Goal: Task Accomplishment & Management: Manage account settings

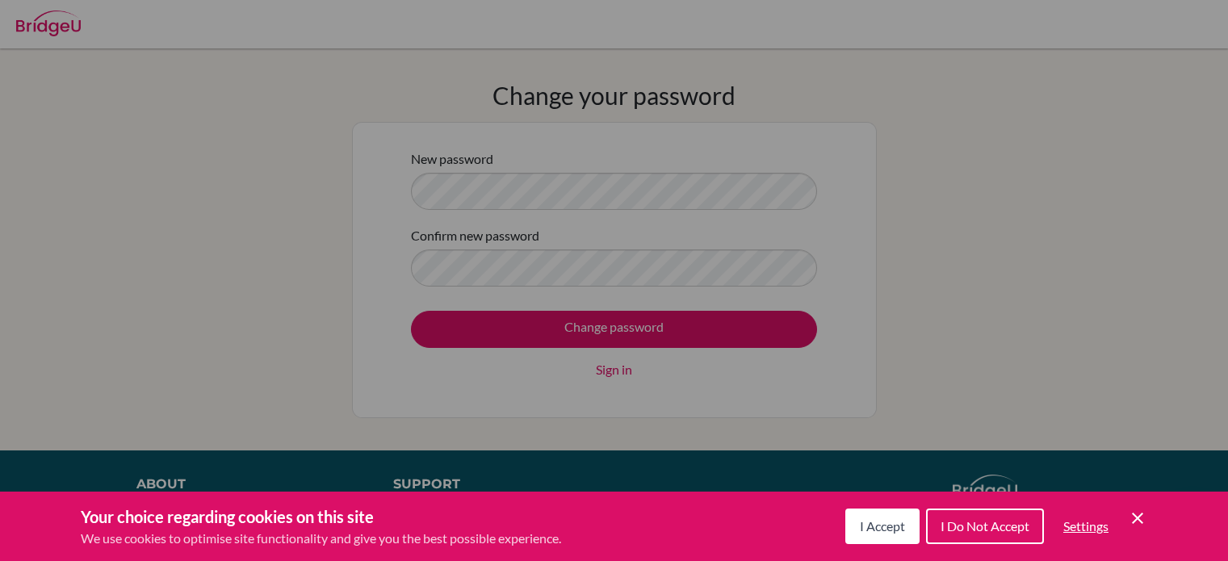
click at [1141, 532] on div "I Accept I Do Not Accept Settings Cookie Control Close Icon" at bounding box center [996, 526] width 302 height 42
click at [1136, 510] on icon "Cookie Control Close Icon" at bounding box center [1137, 517] width 19 height 19
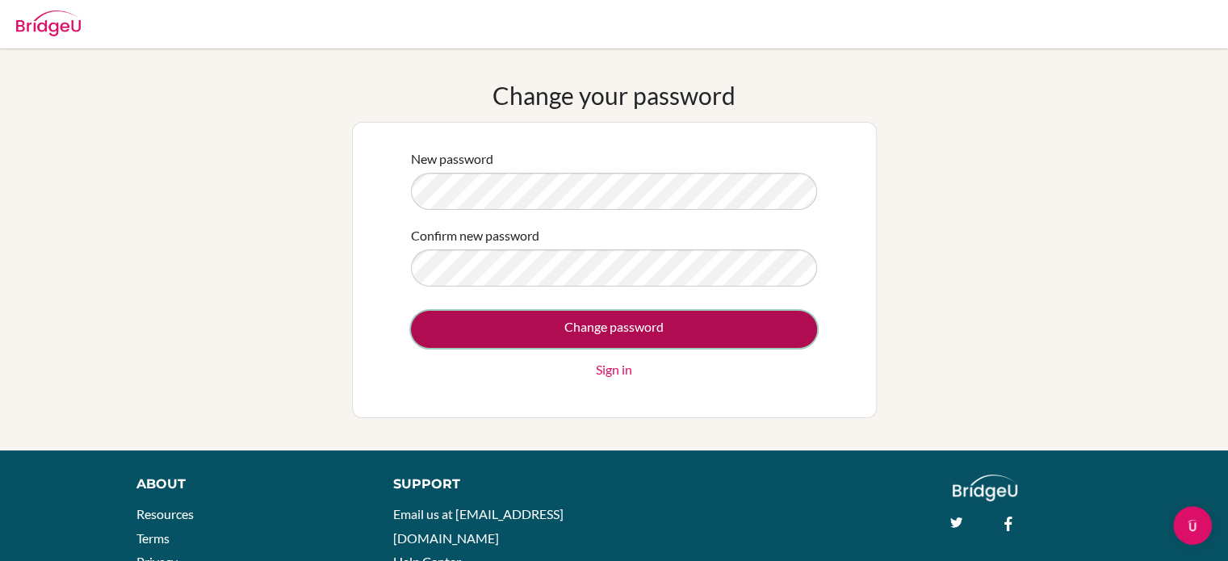
click at [611, 324] on input "Change password" at bounding box center [614, 329] width 406 height 37
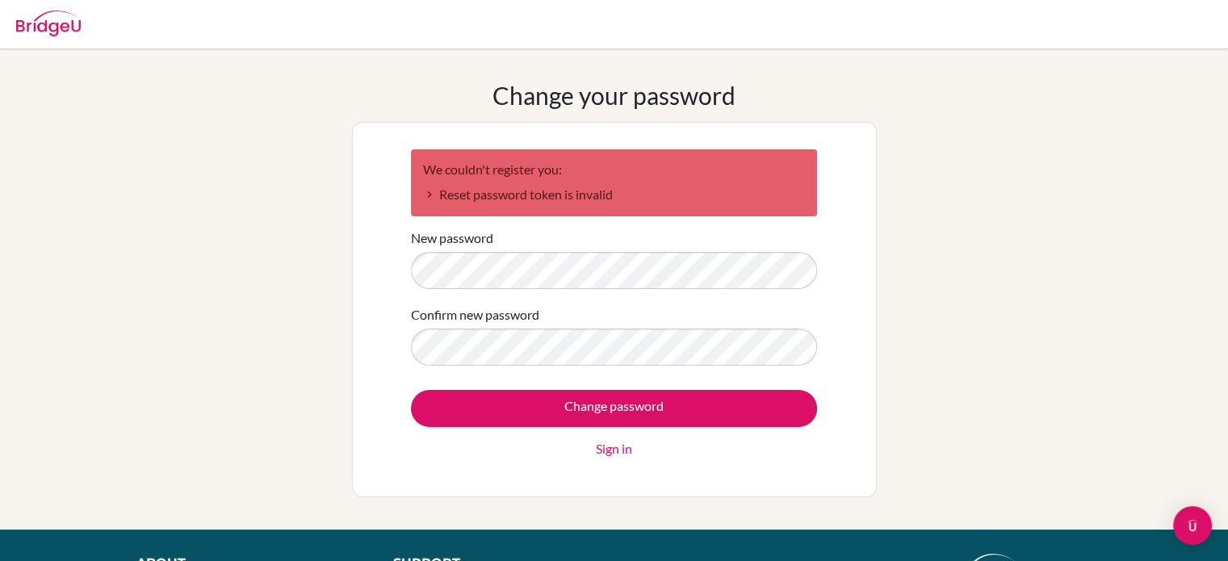
click at [620, 436] on div "Change password Sign in" at bounding box center [614, 424] width 406 height 69
click at [614, 445] on link "Sign in" at bounding box center [614, 448] width 36 height 19
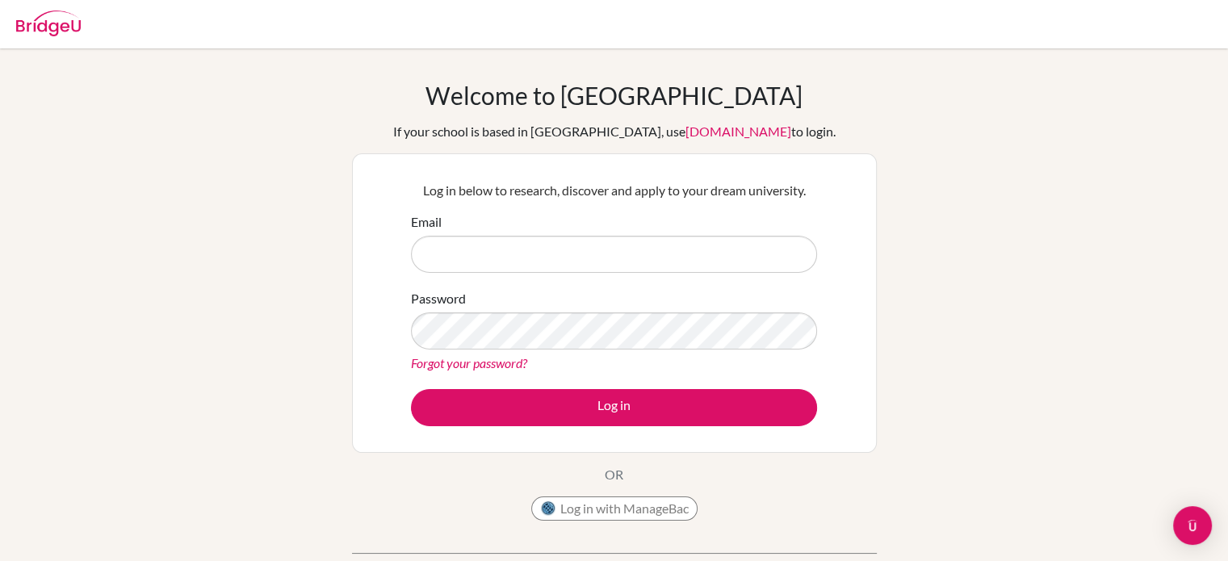
click at [498, 362] on link "Forgot your password?" at bounding box center [469, 362] width 116 height 15
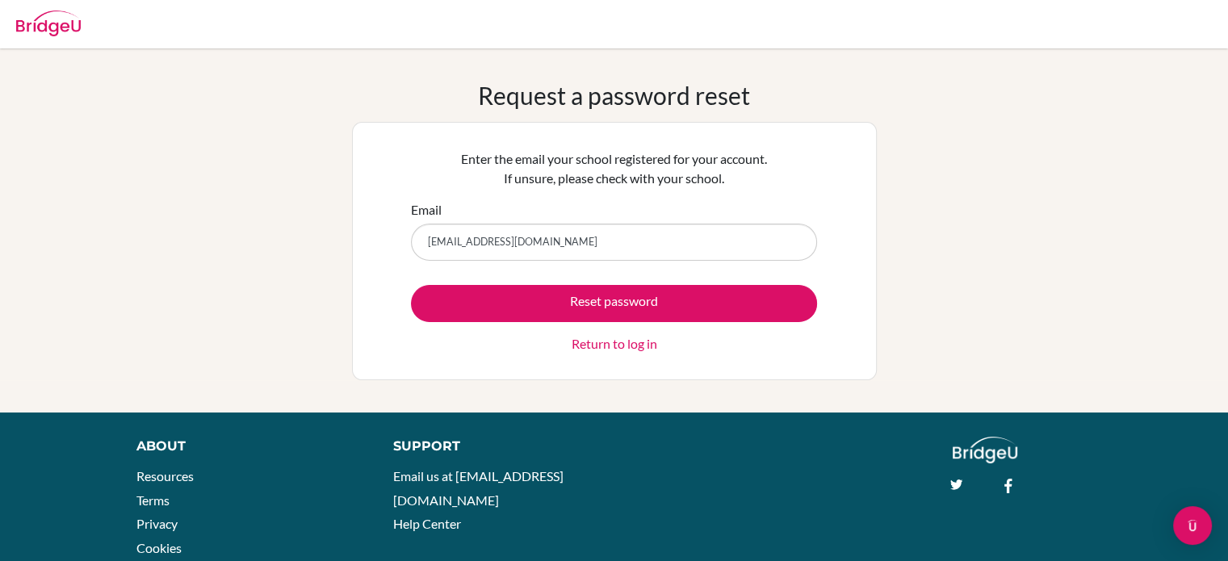
type input "mennatalla.khaled@summitschool.ae"
click at [411, 285] on button "Reset password" at bounding box center [614, 303] width 406 height 37
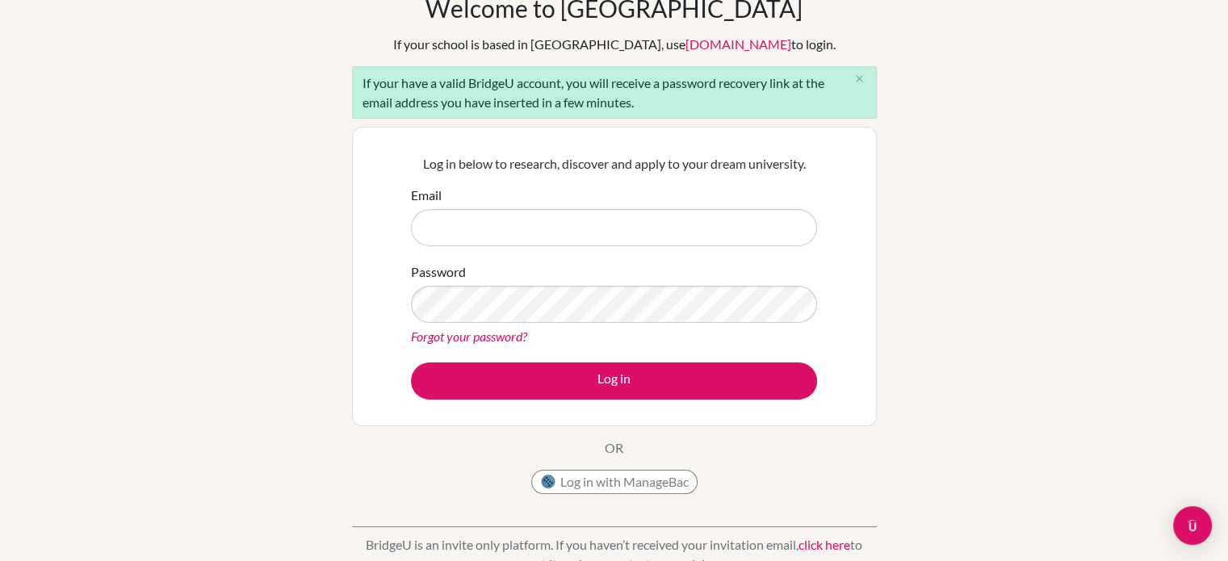
scroll to position [109, 0]
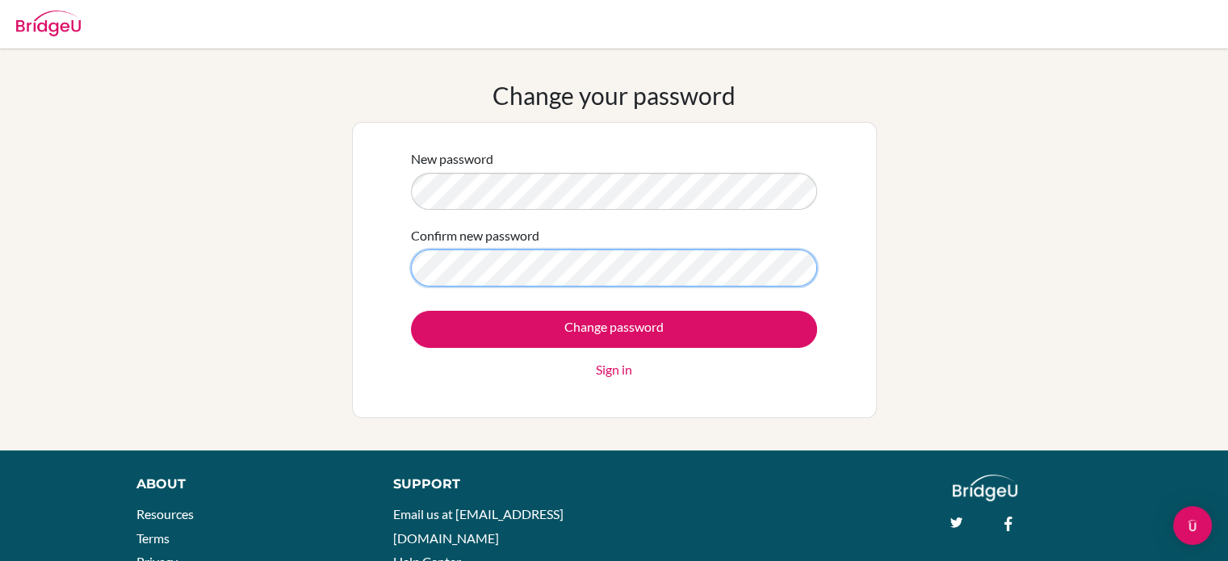
click at [411, 311] on input "Change password" at bounding box center [614, 329] width 406 height 37
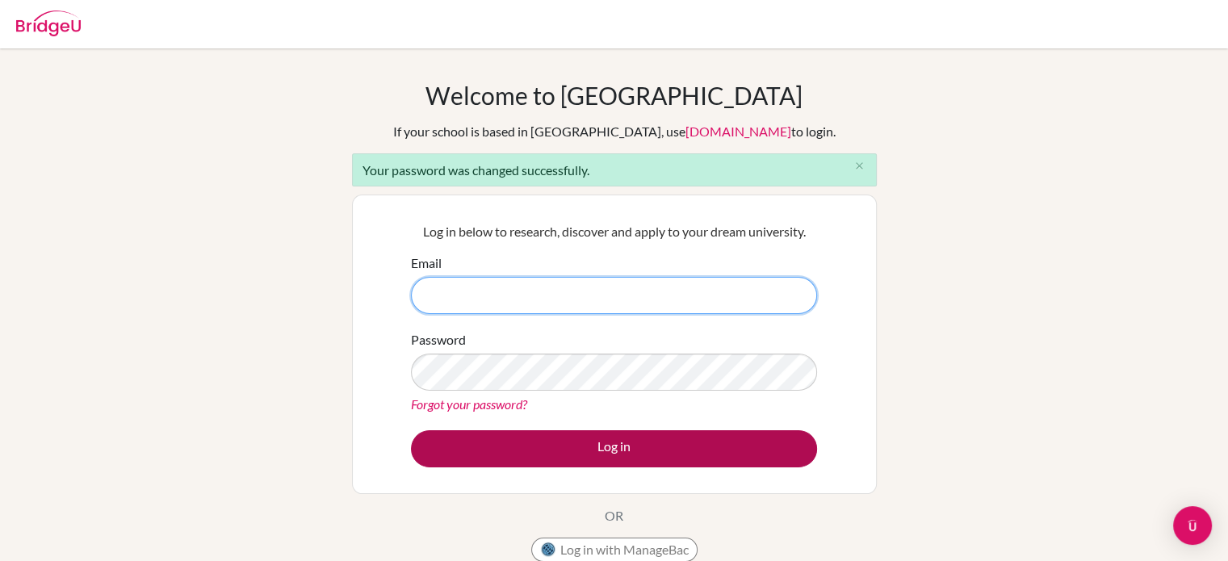
type input "[EMAIL_ADDRESS][DOMAIN_NAME]"
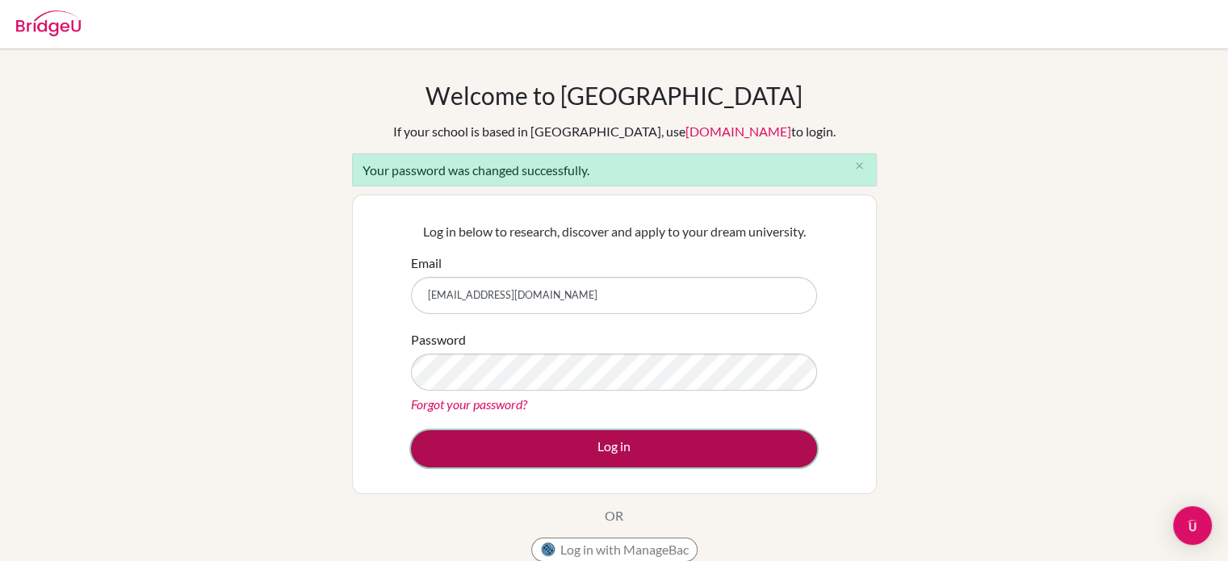
click at [697, 439] on button "Log in" at bounding box center [614, 448] width 406 height 37
